Goal: Information Seeking & Learning: Learn about a topic

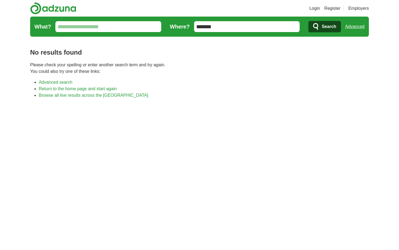
click at [110, 27] on input "What?" at bounding box center [108, 26] width 106 height 11
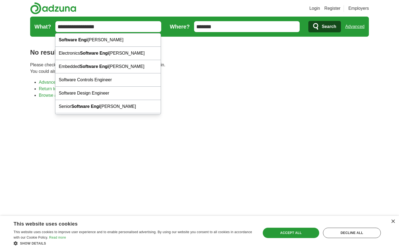
type input "**********"
click at [309, 21] on button "Search" at bounding box center [325, 26] width 32 height 11
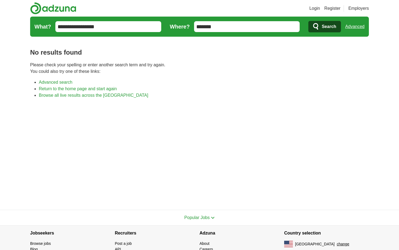
scroll to position [30, 0]
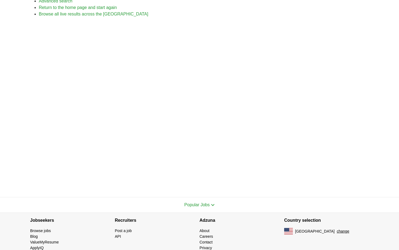
scroll to position [92, 0]
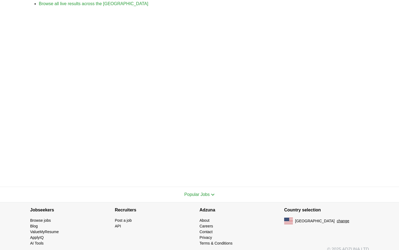
click at [200, 196] on span "Popular Jobs" at bounding box center [196, 194] width 25 height 5
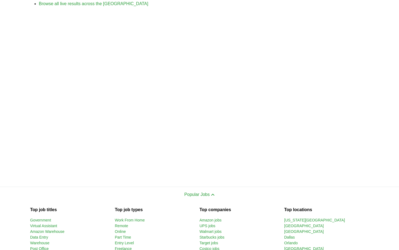
scroll to position [0, 0]
